Goal: Check status: Check status

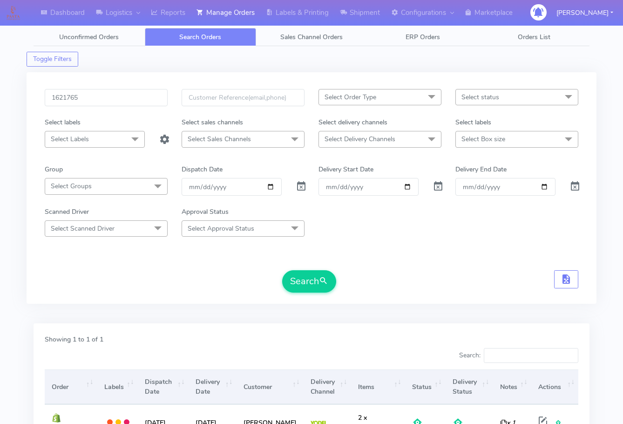
click at [120, 98] on input "1621765" at bounding box center [106, 97] width 123 height 17
type input "1621332"
click at [313, 278] on button "Search" at bounding box center [309, 281] width 54 height 22
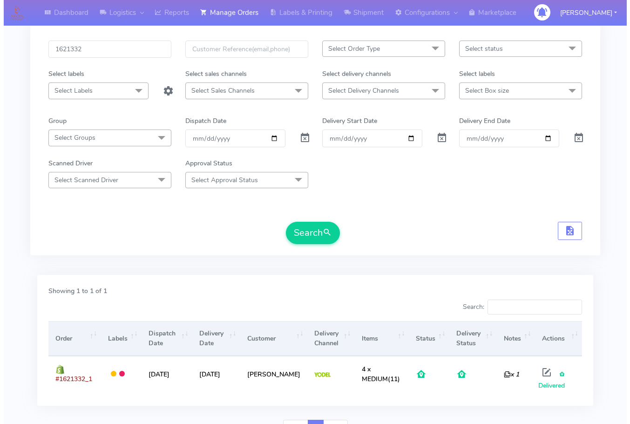
scroll to position [96, 0]
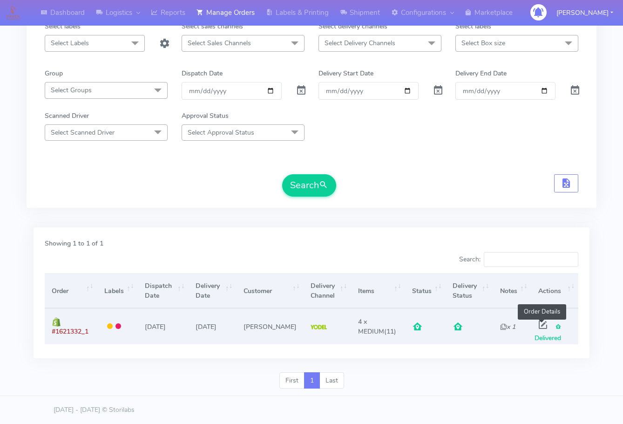
click at [547, 326] on span at bounding box center [543, 326] width 17 height 9
select select "5"
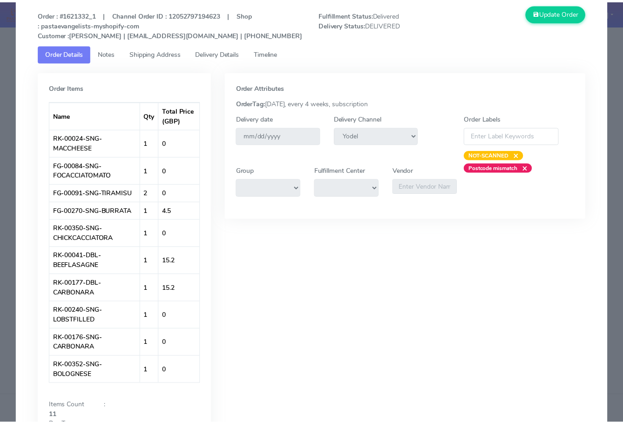
scroll to position [0, 0]
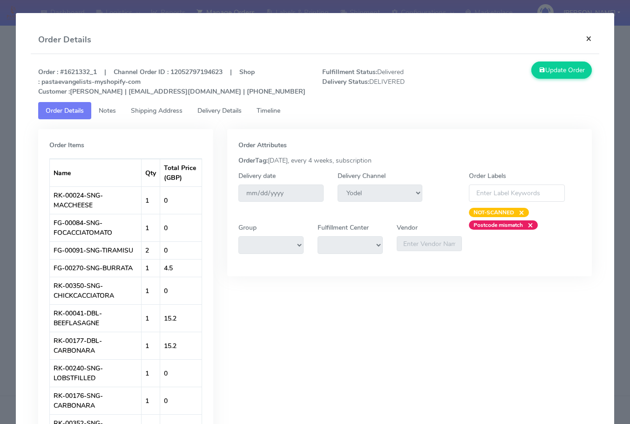
click at [580, 43] on button "×" at bounding box center [589, 38] width 21 height 25
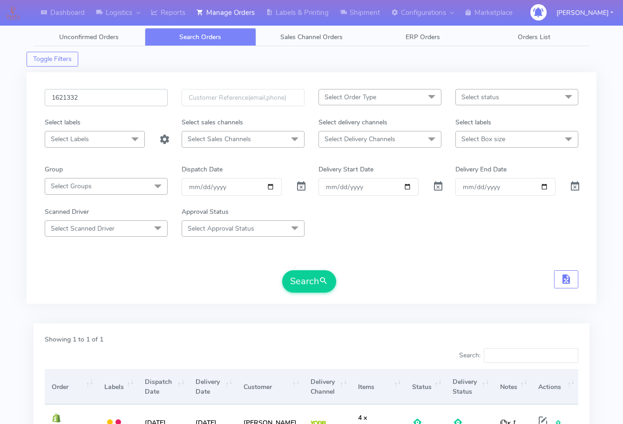
click at [110, 96] on input "1621332" at bounding box center [106, 97] width 123 height 17
paste input "4117"
type input "1624117"
click at [301, 279] on button "Search" at bounding box center [309, 281] width 54 height 22
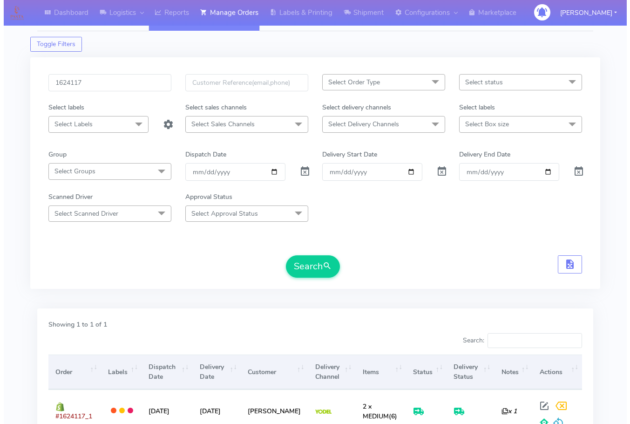
scroll to position [103, 0]
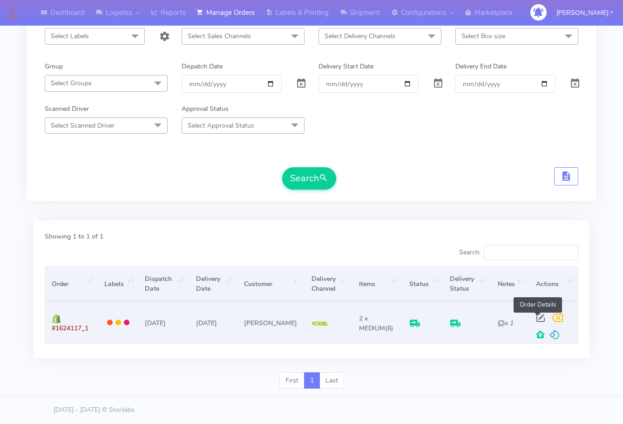
click at [536, 317] on span at bounding box center [540, 319] width 17 height 9
select select "5"
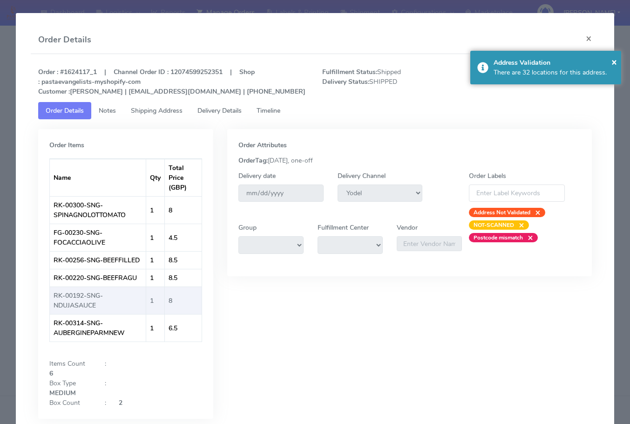
scroll to position [42, 0]
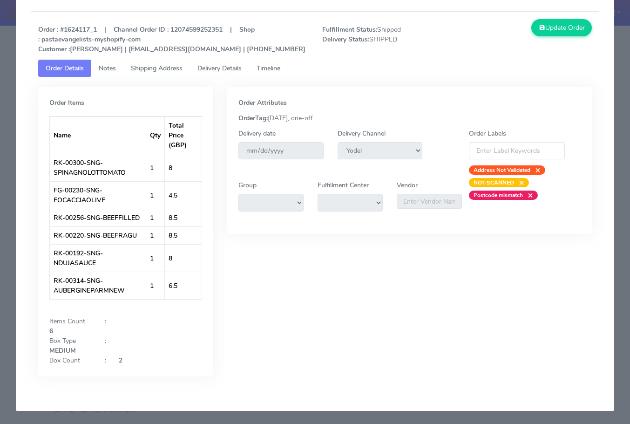
drag, startPoint x: 163, startPoint y: 70, endPoint x: 226, endPoint y: 70, distance: 63.8
click at [163, 70] on span "Shipping Address" at bounding box center [157, 68] width 52 height 9
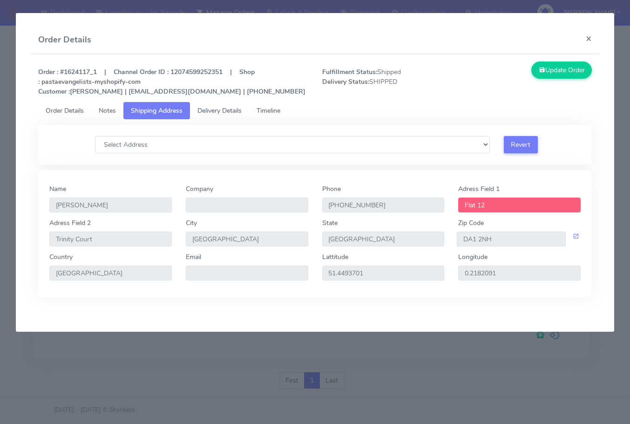
click at [239, 70] on strong "Order : #1624117_1 | Channel Order ID : 12074599252351 | Shop : pastaevangelist…" at bounding box center [171, 82] width 267 height 28
click at [214, 114] on span "Delivery Details" at bounding box center [220, 110] width 44 height 9
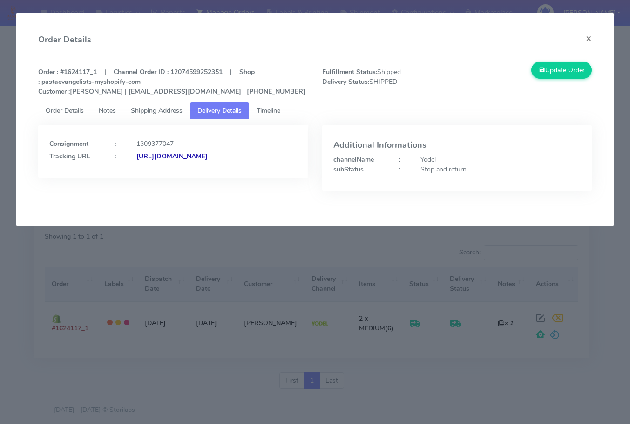
drag, startPoint x: 253, startPoint y: 191, endPoint x: 150, endPoint y: 198, distance: 102.7
click at [150, 198] on div "Consignment : 1309377047 Tracking URL : [URL][DOMAIN_NAME]" at bounding box center [173, 165] width 284 height 80
copy strong "JJD0002249960899906"
